Goal: Task Accomplishment & Management: Manage account settings

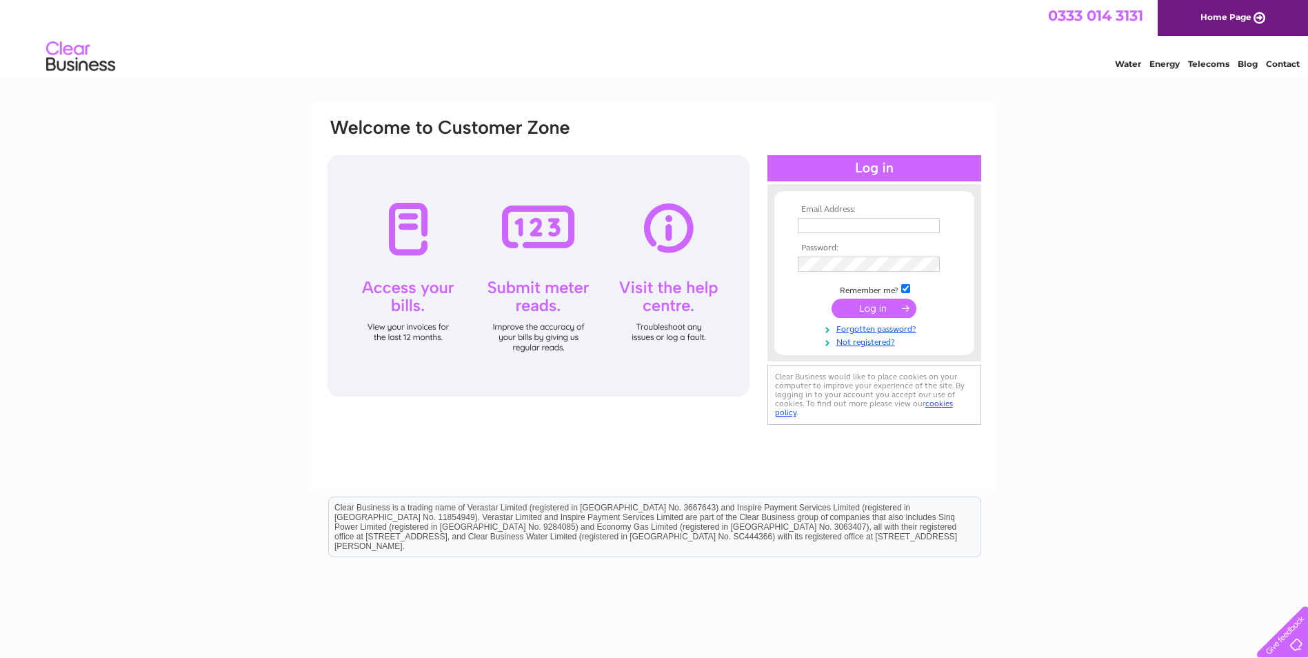
type input "dblplastering@gmail.com"
click at [860, 308] on input "submit" at bounding box center [874, 308] width 85 height 19
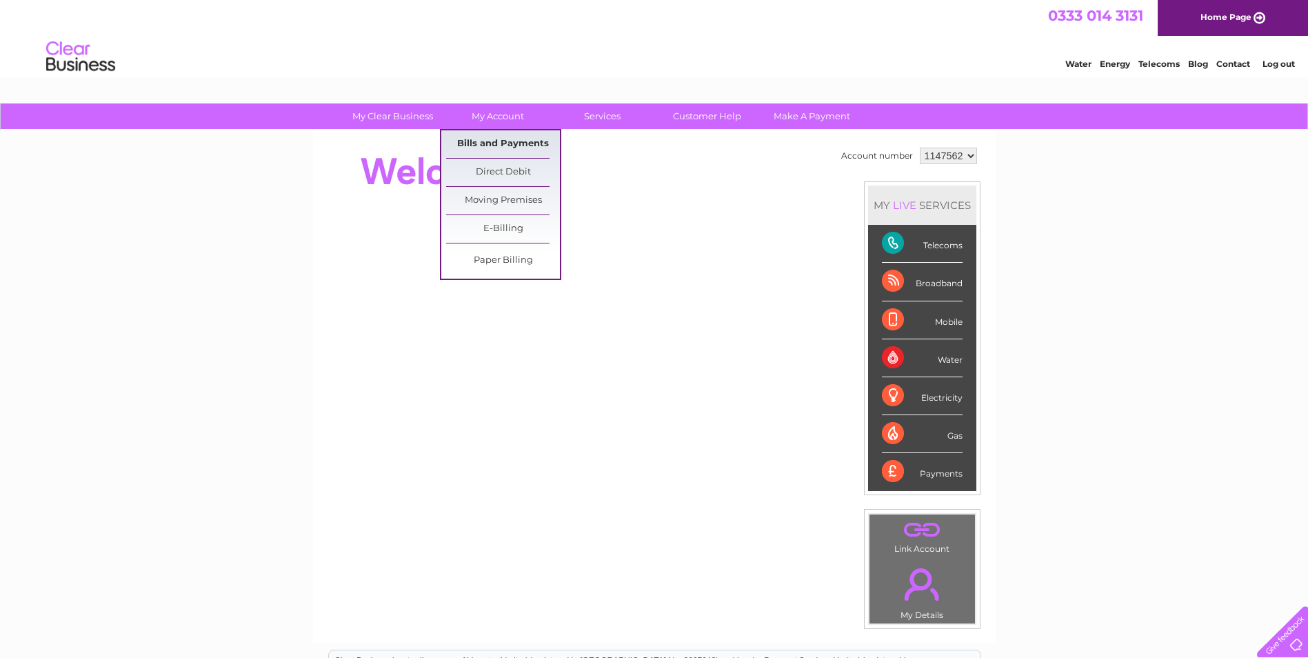
click at [475, 146] on link "Bills and Payments" at bounding box center [503, 144] width 114 height 28
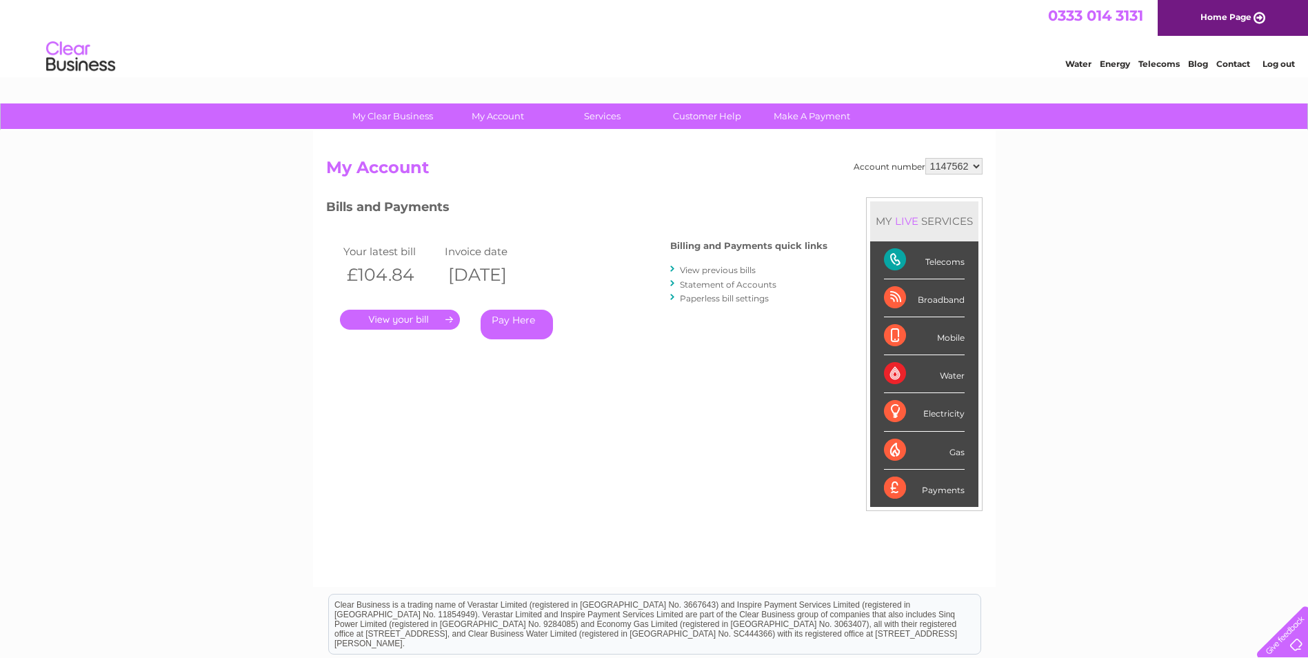
click at [399, 319] on link "." at bounding box center [400, 320] width 120 height 20
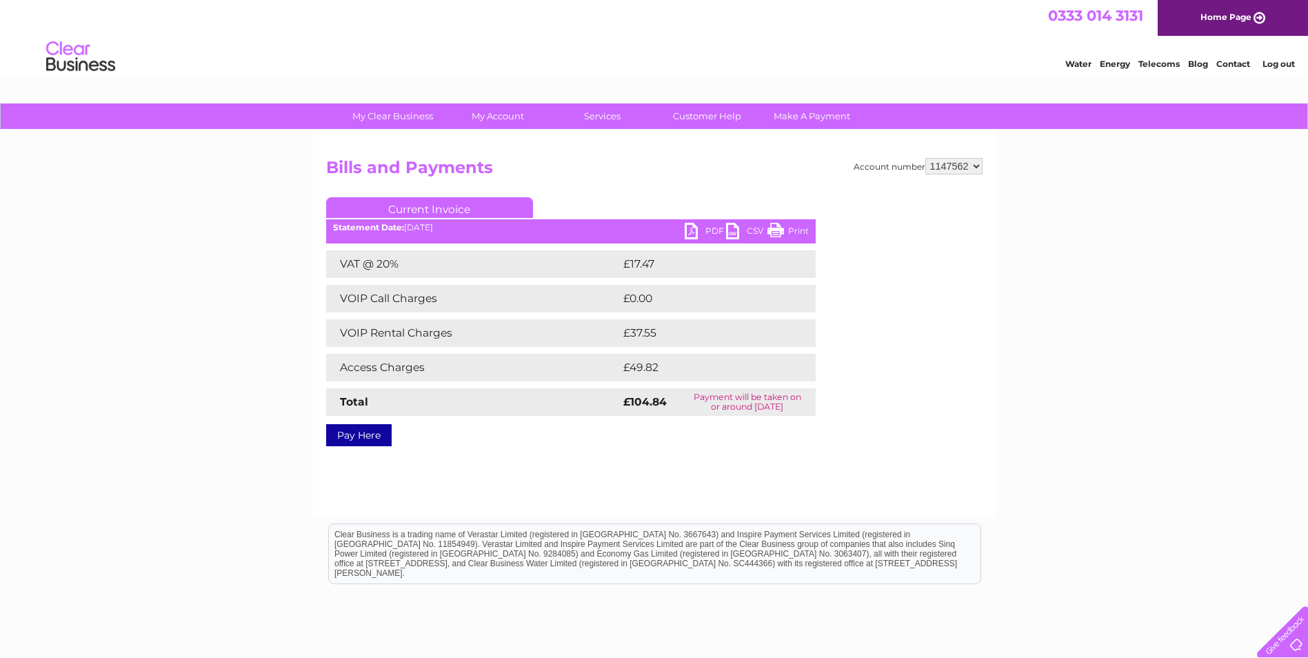
click at [710, 230] on link "PDF" at bounding box center [705, 233] width 41 height 20
